Goal: Task Accomplishment & Management: Manage account settings

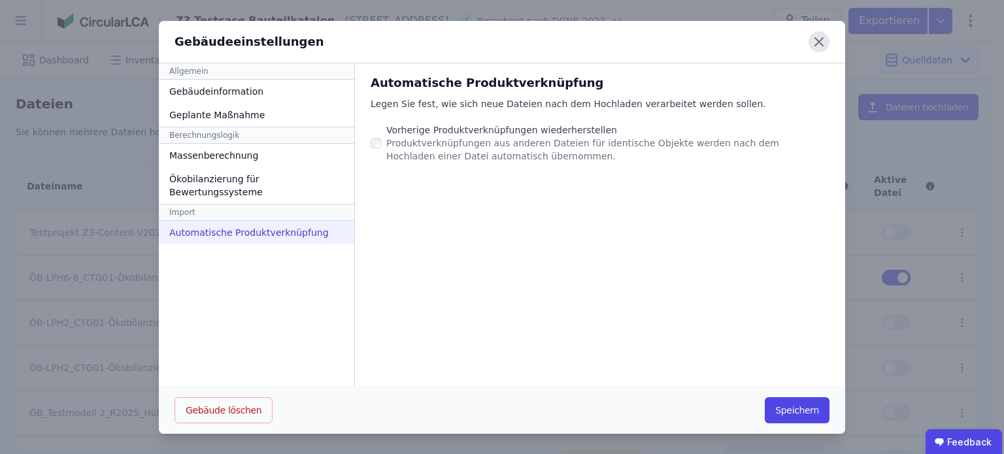
click at [813, 46] on icon at bounding box center [818, 41] width 21 height 21
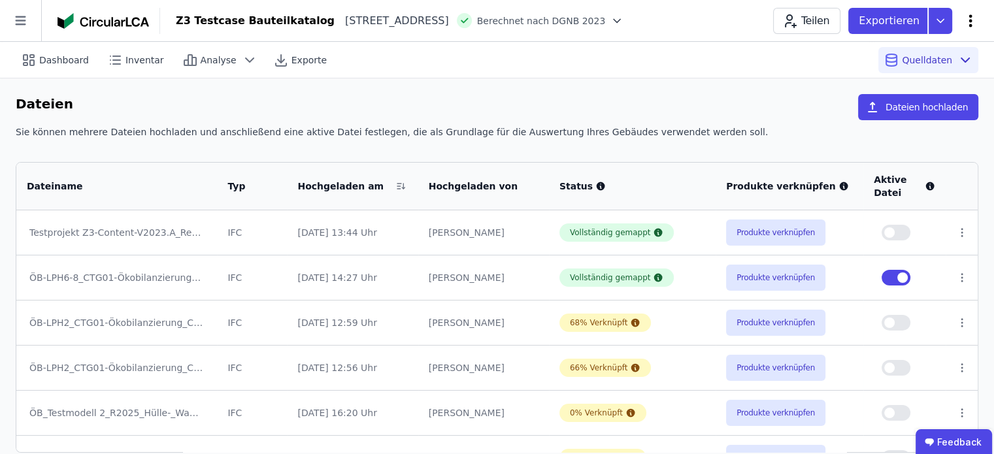
click at [972, 20] on icon at bounding box center [971, 21] width 16 height 16
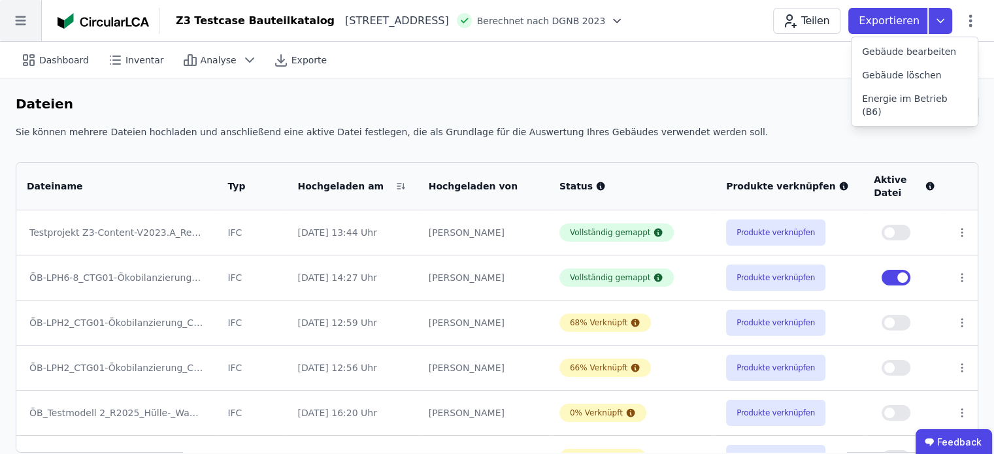
click at [19, 20] on icon at bounding box center [20, 20] width 41 height 41
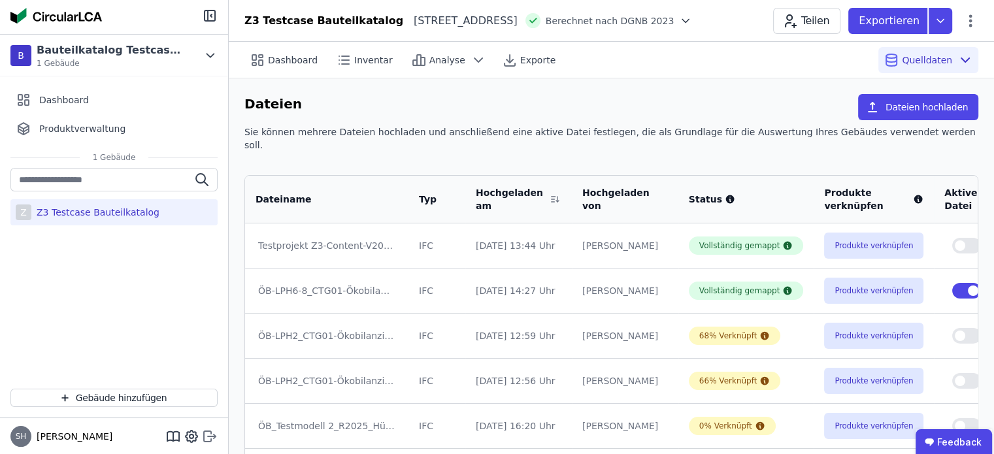
click at [210, 437] on icon at bounding box center [212, 436] width 8 height 2
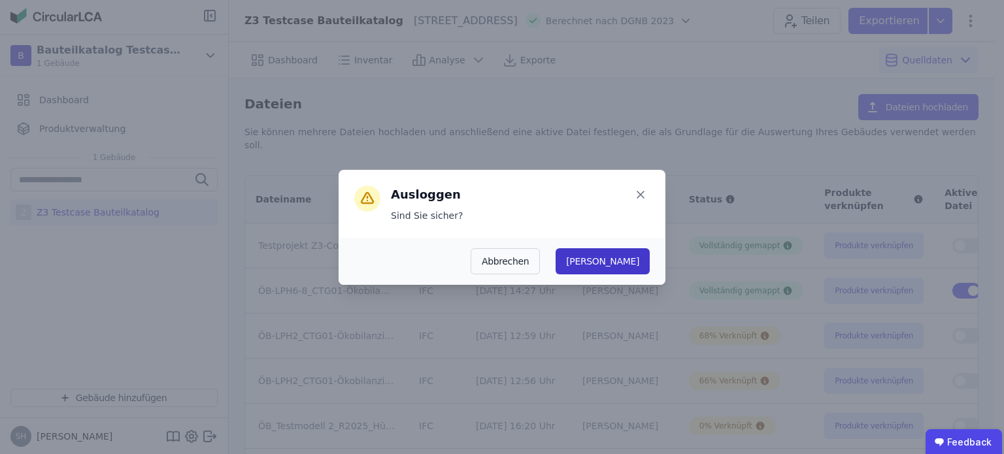
click at [639, 254] on button "[PERSON_NAME]" at bounding box center [602, 261] width 94 height 26
